Goal: Task Accomplishment & Management: Manage account settings

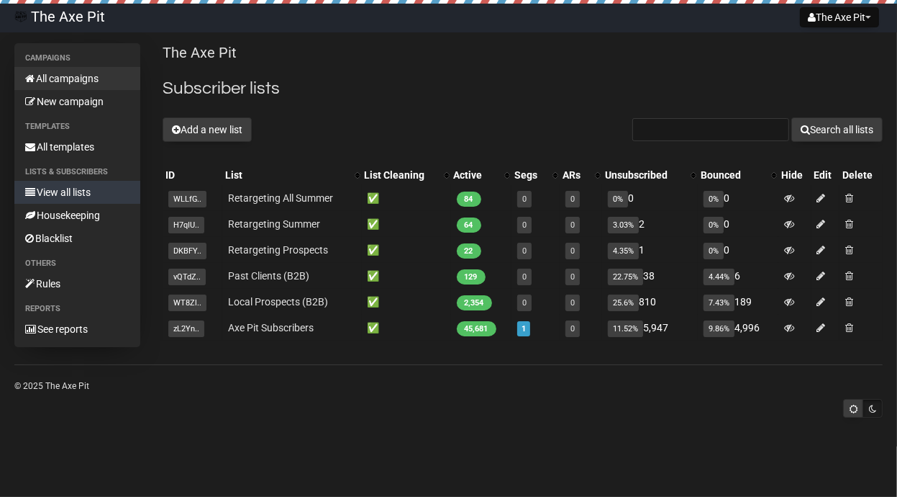
click at [70, 74] on link "All campaigns" at bounding box center [77, 78] width 126 height 23
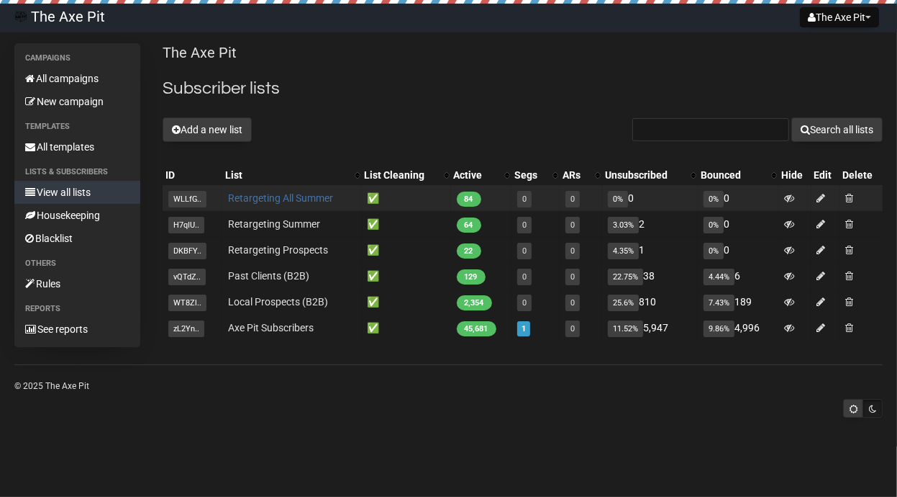
click at [322, 195] on link "Retargeting All Summer" at bounding box center [280, 198] width 105 height 12
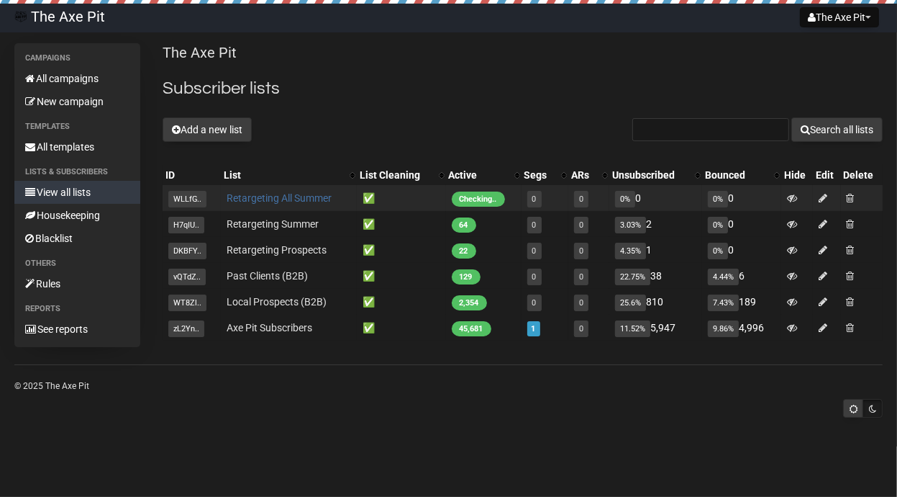
click at [267, 200] on link "Retargeting All Summer" at bounding box center [279, 198] width 105 height 12
